Goal: Entertainment & Leisure: Browse casually

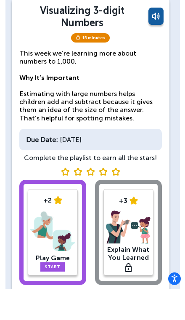
scroll to position [28, 0]
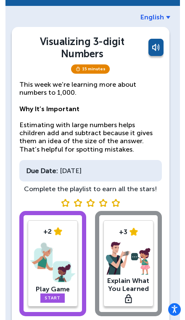
click at [128, 242] on div "+2 Play Game Start +3 Explain What You Learned" at bounding box center [90, 265] width 143 height 109
click at [112, 235] on div "+2 Play Game Start +3 Explain What You Learned" at bounding box center [90, 265] width 143 height 109
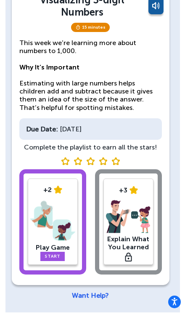
scroll to position [62, 0]
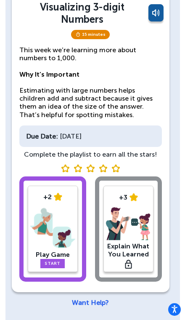
click at [120, 215] on div "+2 Play Game Start +3 Explain What You Learned" at bounding box center [90, 231] width 143 height 109
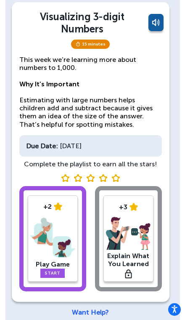
scroll to position [52, 0]
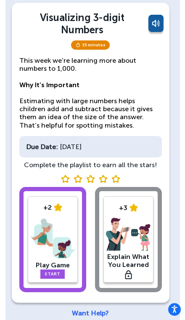
click at [47, 273] on link "Start" at bounding box center [52, 274] width 24 height 9
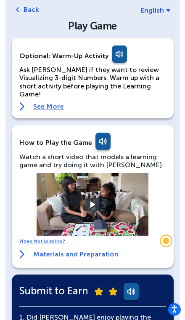
click at [150, 10] on span "English" at bounding box center [153, 10] width 24 height 8
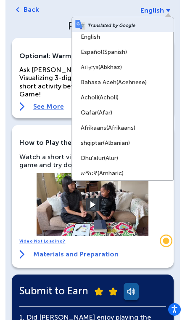
click at [85, 36] on link "English" at bounding box center [122, 36] width 101 height 15
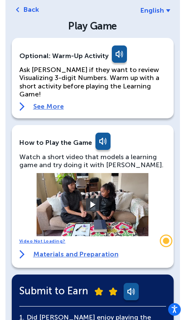
click at [153, 3] on div "[PERSON_NAME] English Back Play Game Optional: Warm-Up Activity Ask [PERSON_NAM…" at bounding box center [92, 254] width 175 height 578
click at [151, 8] on span "English" at bounding box center [153, 10] width 24 height 8
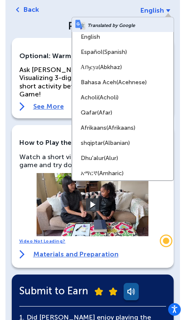
click at [85, 53] on link "Español (Spanish)" at bounding box center [122, 52] width 101 height 15
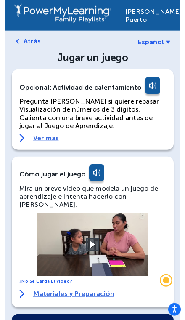
scroll to position [0, 0]
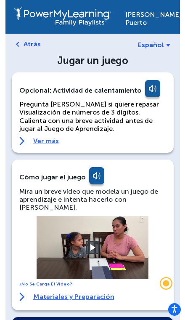
click at [38, 139] on link "Ver más" at bounding box center [92, 141] width 147 height 8
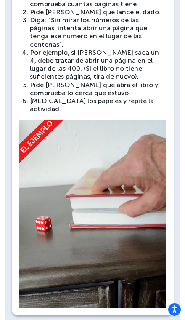
scroll to position [235, 0]
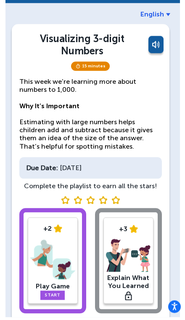
scroll to position [28, 0]
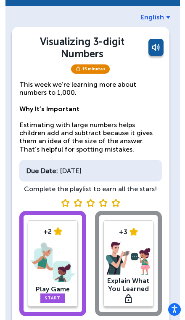
click at [121, 253] on div "+2 Play Game Start +3 Explain What You Learned" at bounding box center [90, 265] width 143 height 109
click at [52, 243] on img at bounding box center [52, 263] width 45 height 44
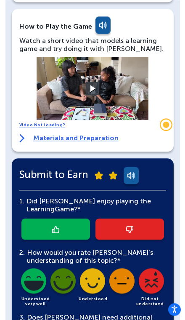
scroll to position [153, 0]
